Goal: Transaction & Acquisition: Purchase product/service

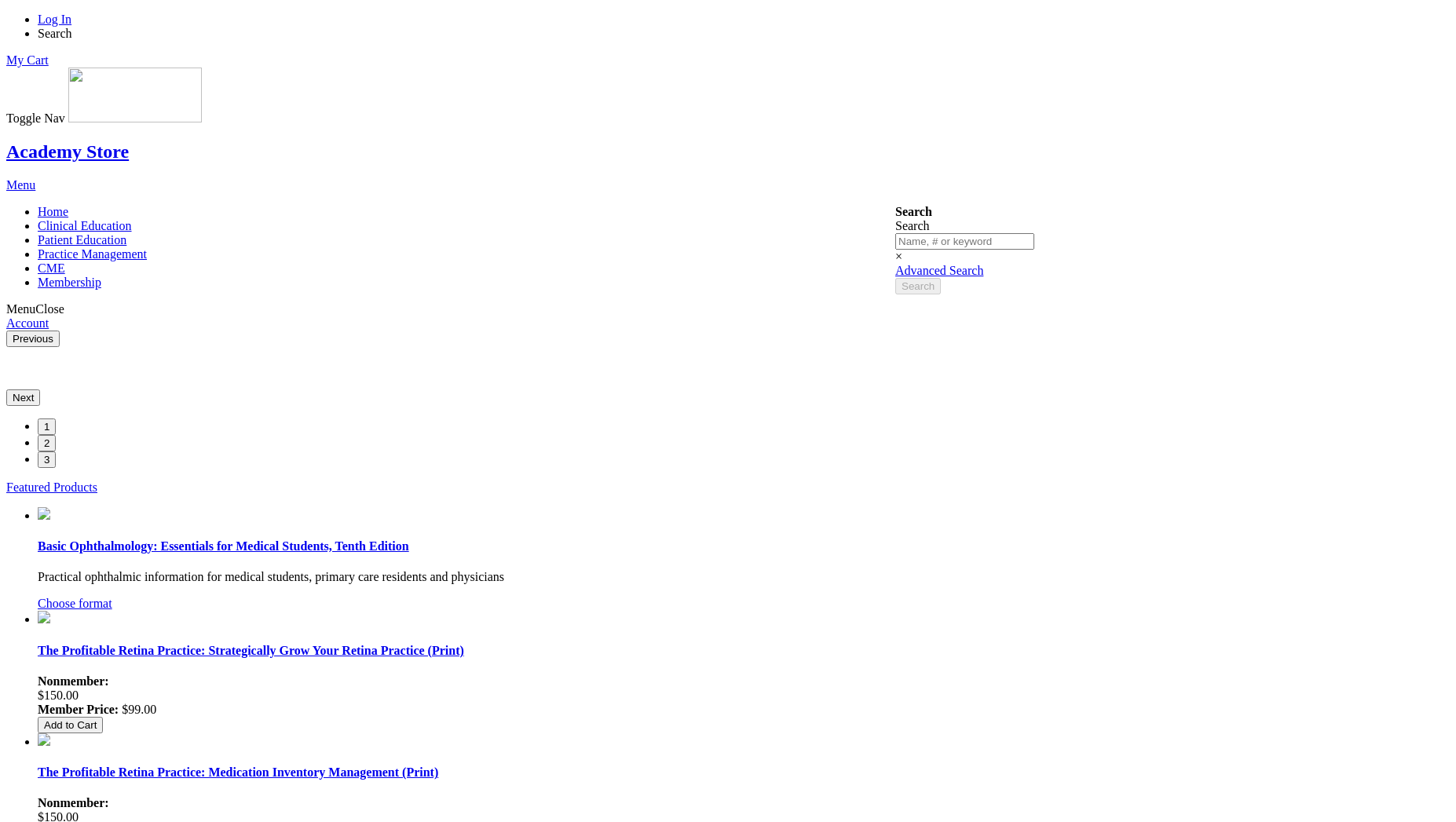
click at [71, 22] on link "Log In" at bounding box center [55, 19] width 34 height 13
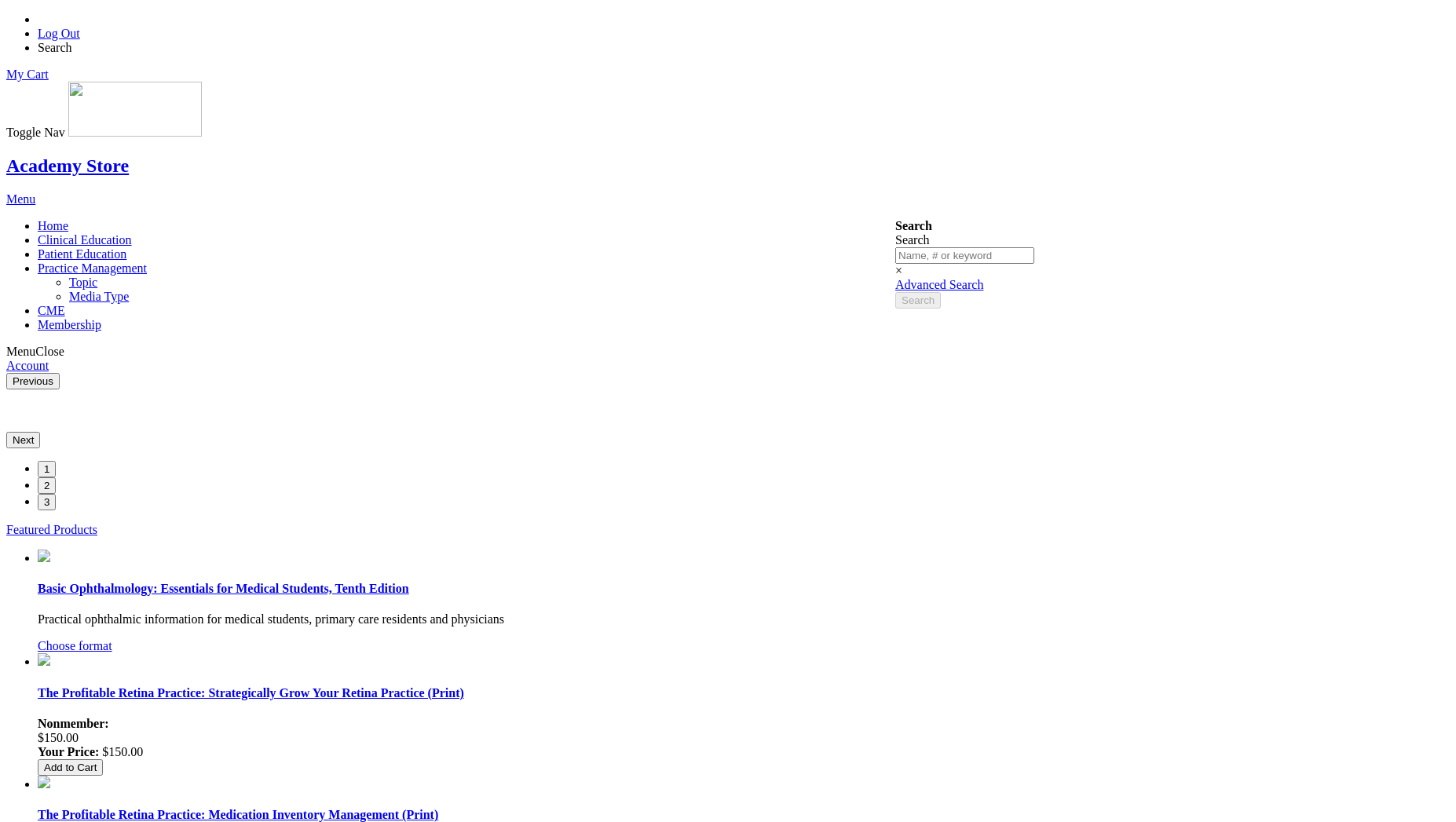
click at [147, 261] on span "Practice Management" at bounding box center [92, 268] width 109 height 13
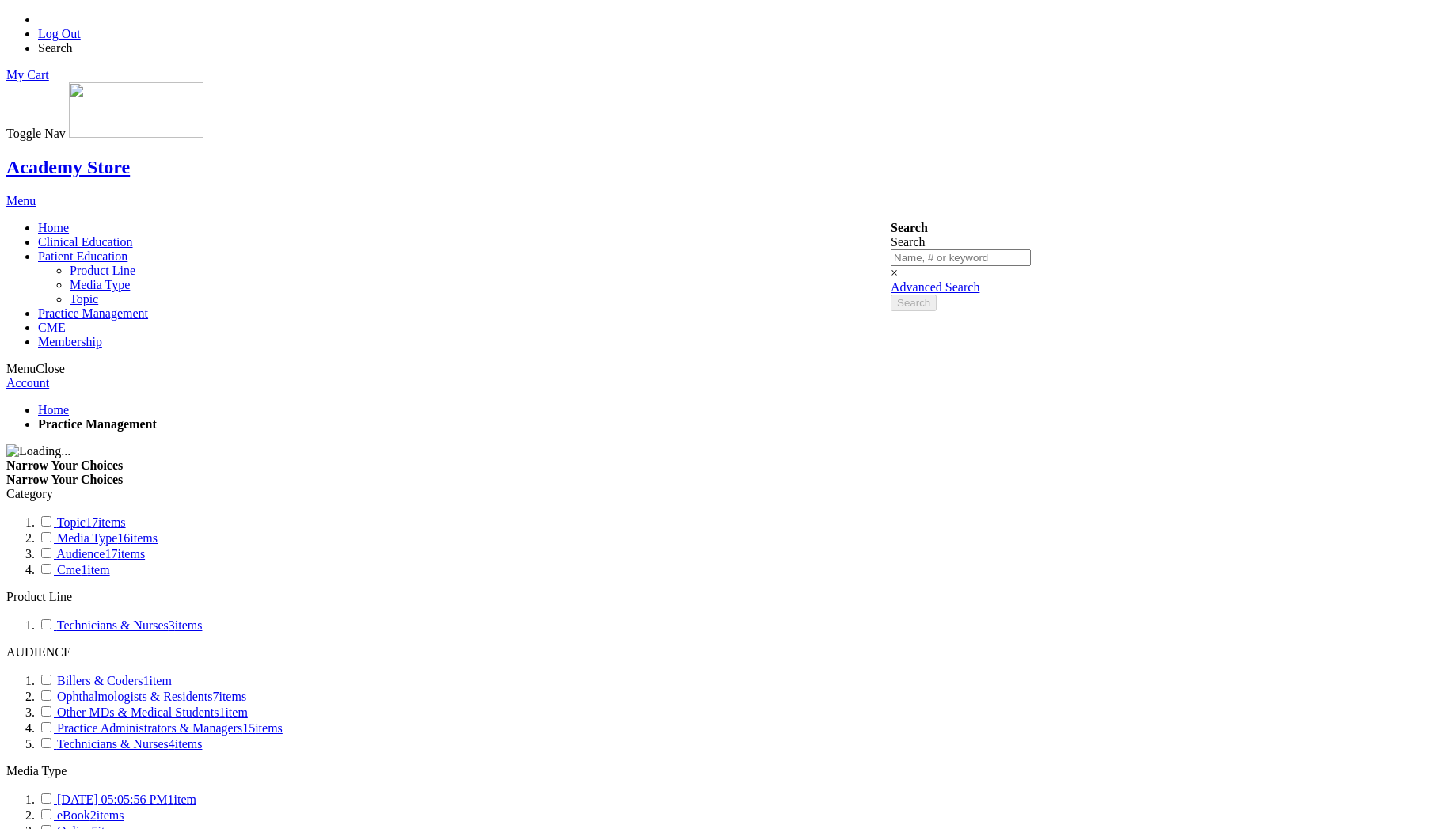
click at [127, 249] on span "Patient Education" at bounding box center [82, 256] width 89 height 13
